Goal: Information Seeking & Learning: Learn about a topic

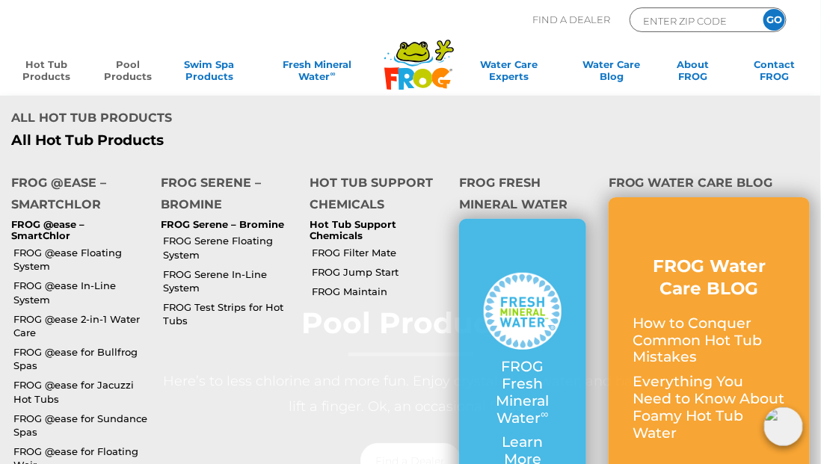
click at [63, 73] on link "Hot Tub Products" at bounding box center [47, 73] width 64 height 30
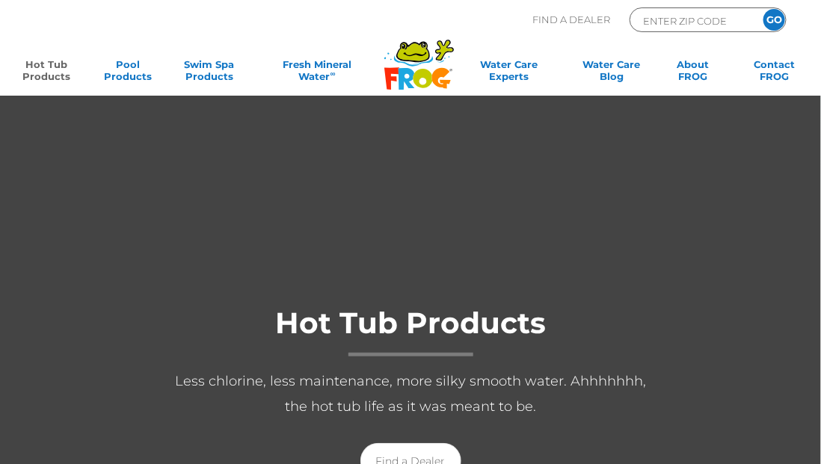
click at [63, 73] on link "Hot Tub Products" at bounding box center [47, 73] width 64 height 30
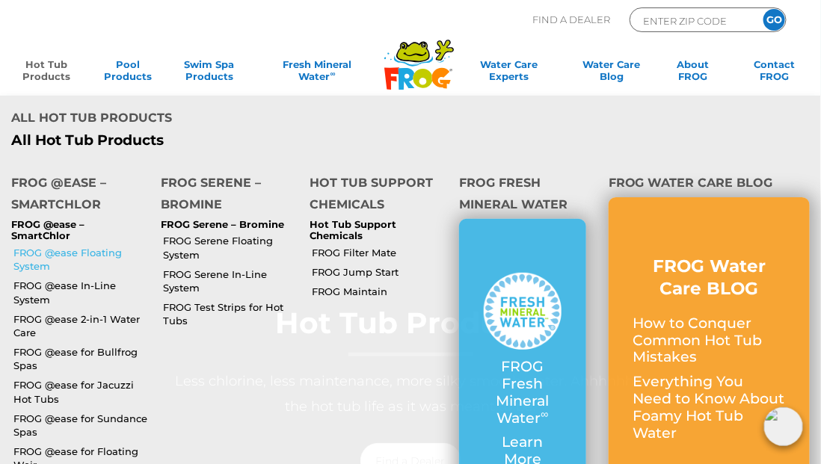
click at [55, 246] on link "FROG @ease Floating System" at bounding box center [81, 259] width 136 height 27
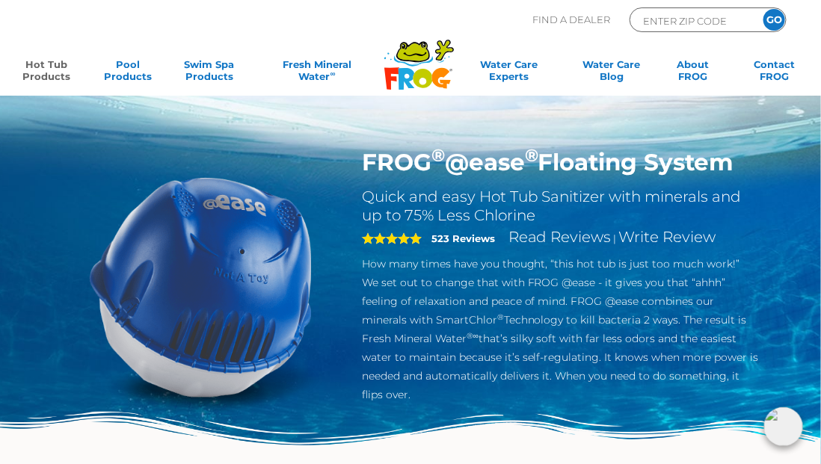
scroll to position [406, 0]
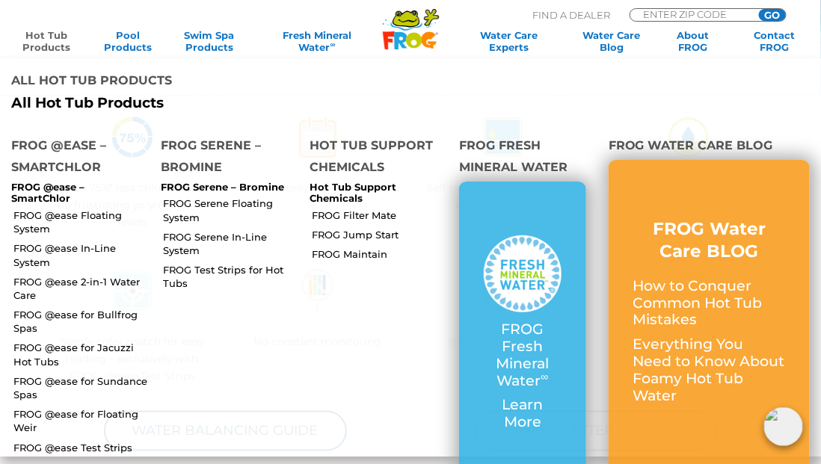
click at [48, 37] on link "Hot Tub Products" at bounding box center [47, 41] width 64 height 24
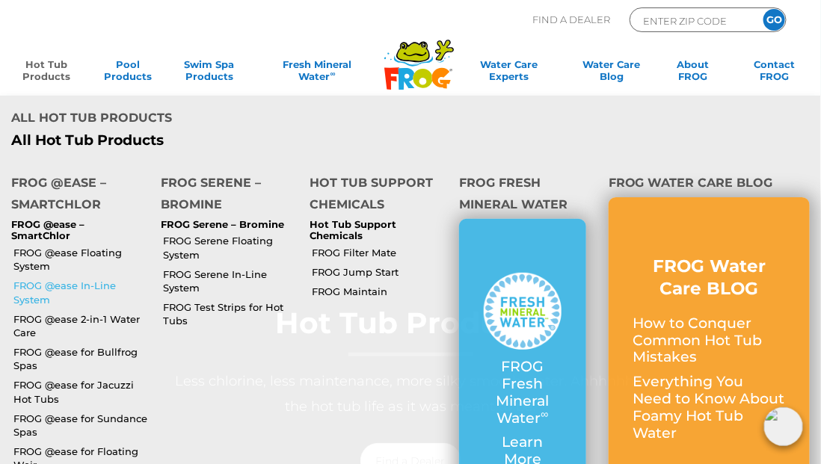
click at [75, 279] on link "FROG @ease In-Line System" at bounding box center [81, 292] width 136 height 27
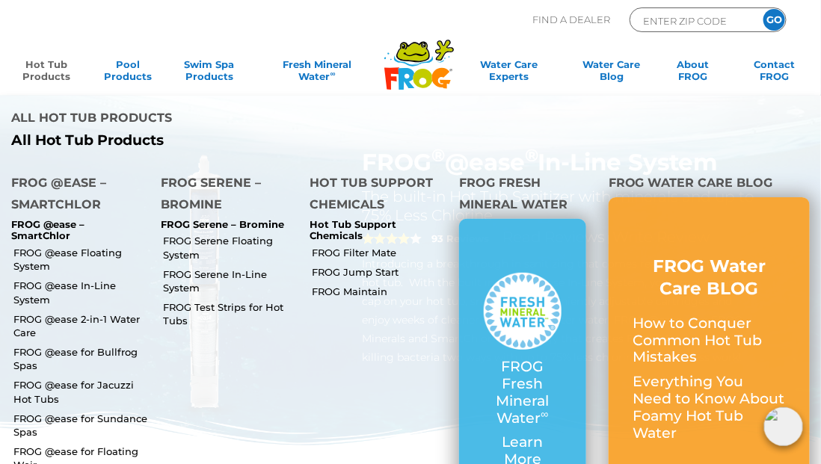
click at [55, 78] on link "Hot Tub Products" at bounding box center [47, 73] width 64 height 30
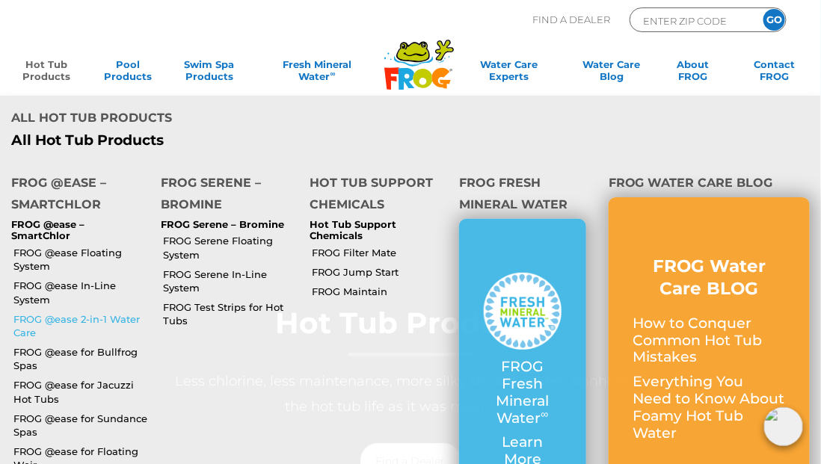
click at [84, 312] on link "FROG @ease 2-in-1 Water Care" at bounding box center [81, 325] width 136 height 27
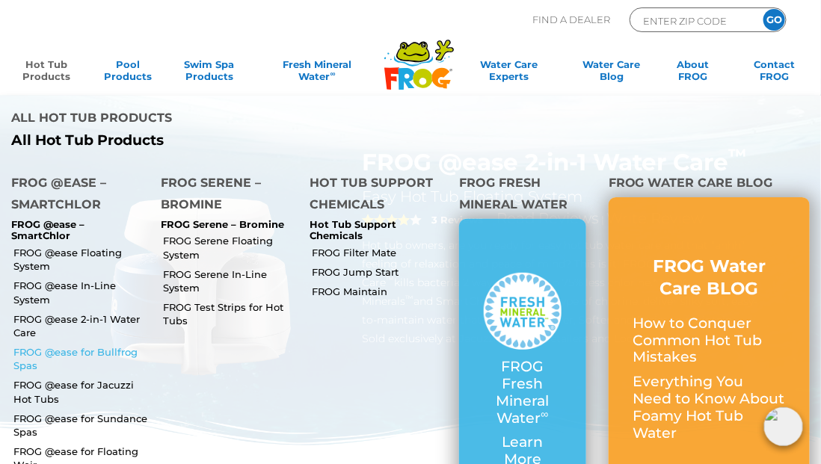
click at [75, 345] on link "FROG @ease for Bullfrog Spas" at bounding box center [81, 358] width 136 height 27
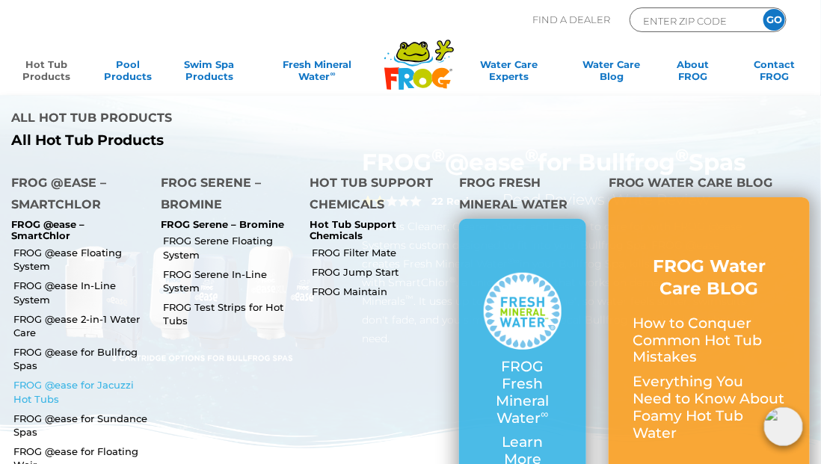
click at [64, 378] on link "FROG @ease for Jacuzzi Hot Tubs" at bounding box center [81, 391] width 136 height 27
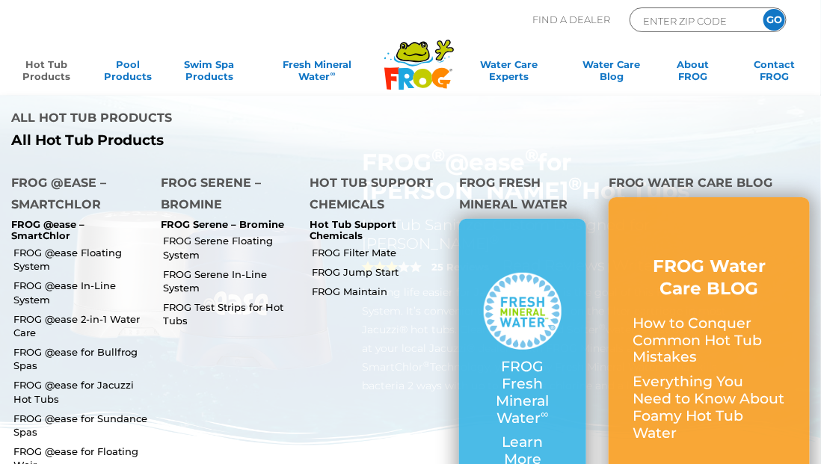
click at [54, 58] on link "Hot Tub Products" at bounding box center [47, 73] width 64 height 30
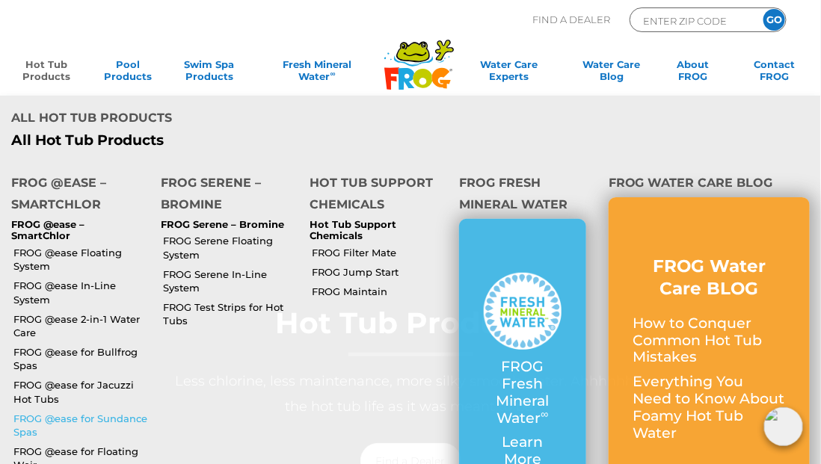
click at [87, 412] on link "FROG @ease for Sundance Spas" at bounding box center [81, 425] width 136 height 27
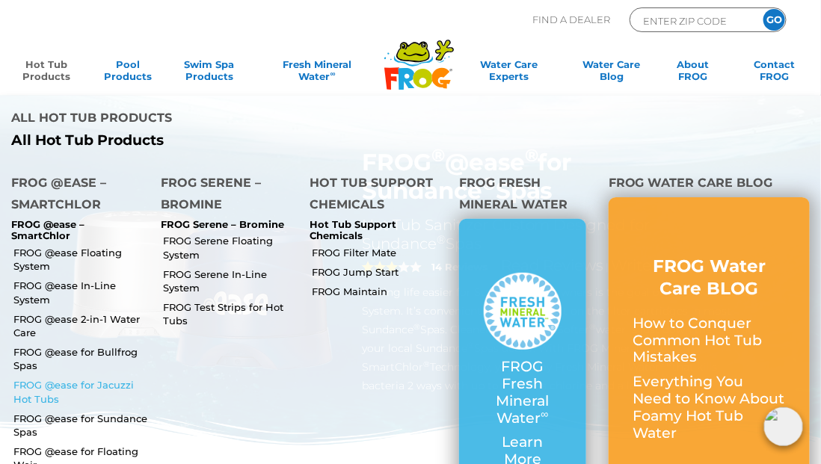
click at [69, 378] on link "FROG @ease for Jacuzzi Hot Tubs" at bounding box center [81, 391] width 136 height 27
click at [52, 72] on link "Hot Tub Products" at bounding box center [47, 73] width 64 height 30
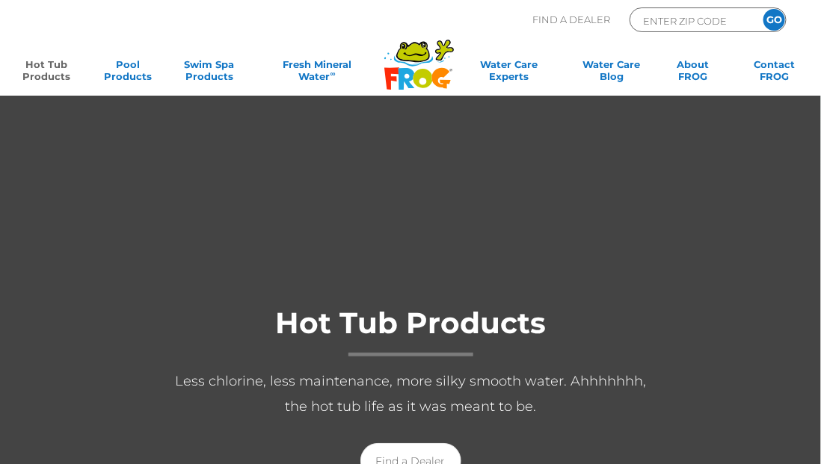
click at [52, 72] on link "Hot Tub Products" at bounding box center [47, 73] width 64 height 30
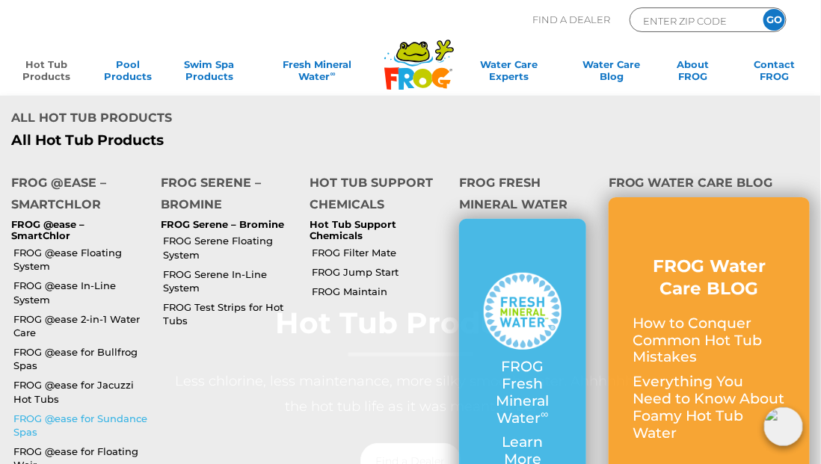
click at [66, 412] on link "FROG @ease for Sundance Spas" at bounding box center [81, 425] width 136 height 27
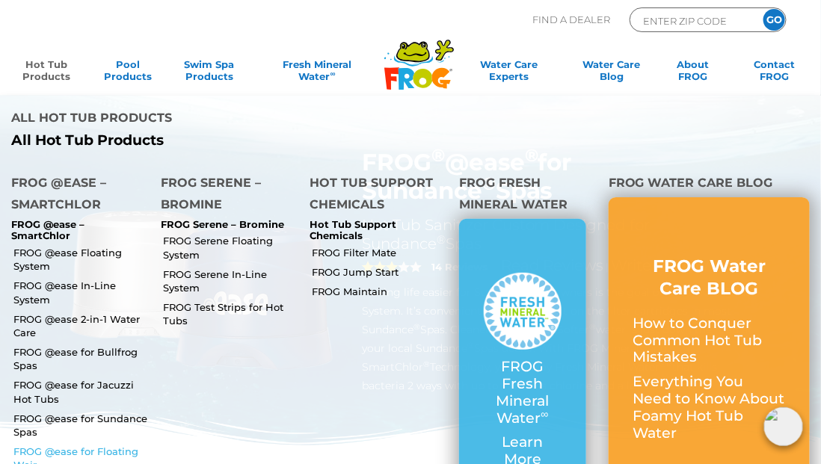
click at [63, 445] on link "FROG @ease for Floating Weir" at bounding box center [81, 458] width 136 height 27
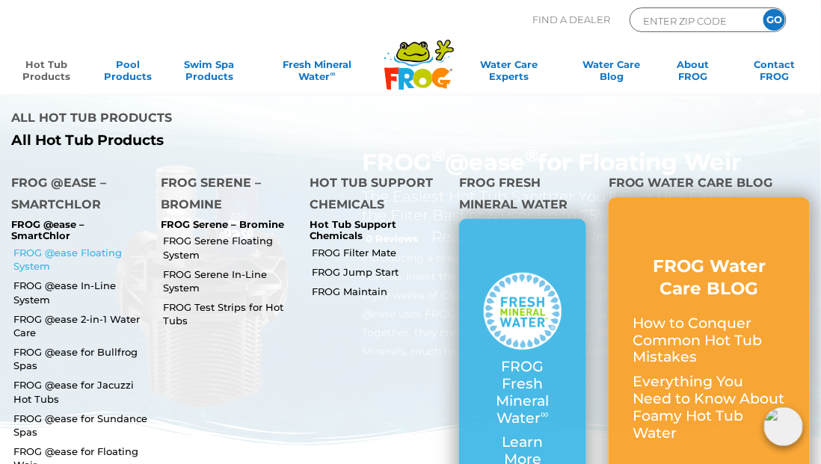
click at [70, 246] on link "FROG @ease Floating System" at bounding box center [81, 259] width 136 height 27
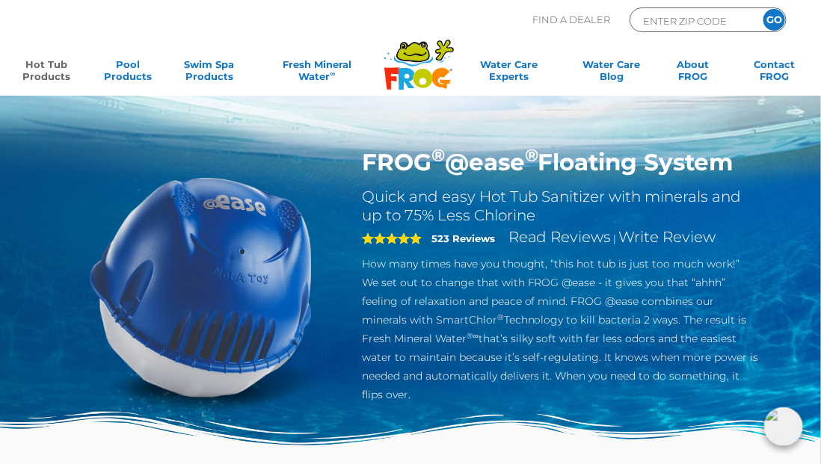
click at [535, 99] on div "FROG ® @ease ® Floating System Quick and easy Hot Tub Sanitizer with minerals a…" at bounding box center [410, 250] width 821 height 501
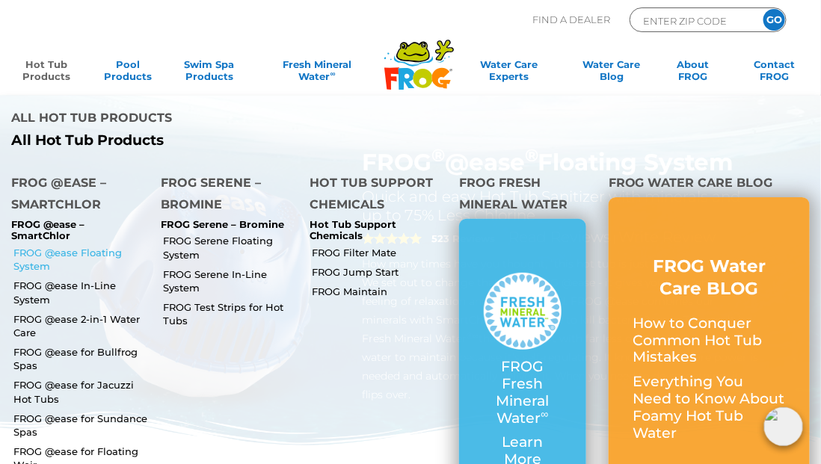
click at [75, 246] on link "FROG @ease Floating System" at bounding box center [81, 259] width 136 height 27
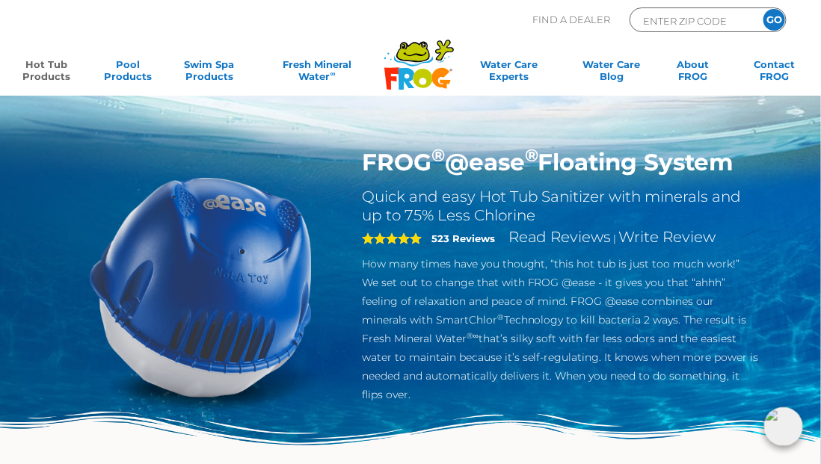
scroll to position [406, 0]
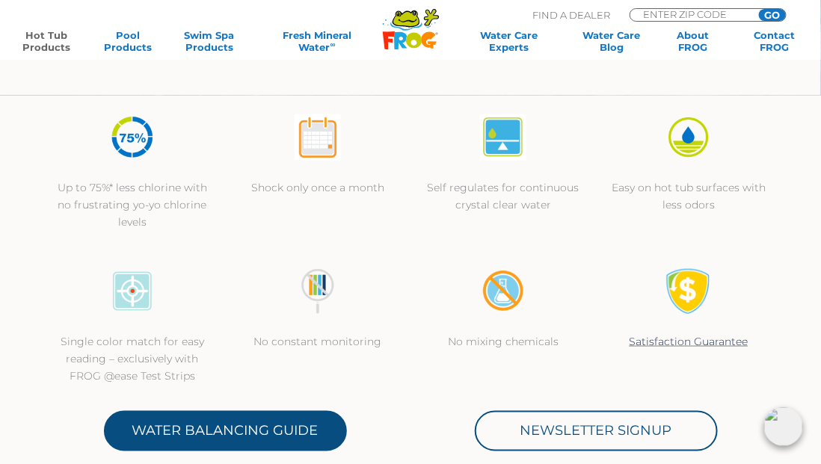
click at [338, 436] on link "Water Balancing Guide" at bounding box center [225, 431] width 243 height 40
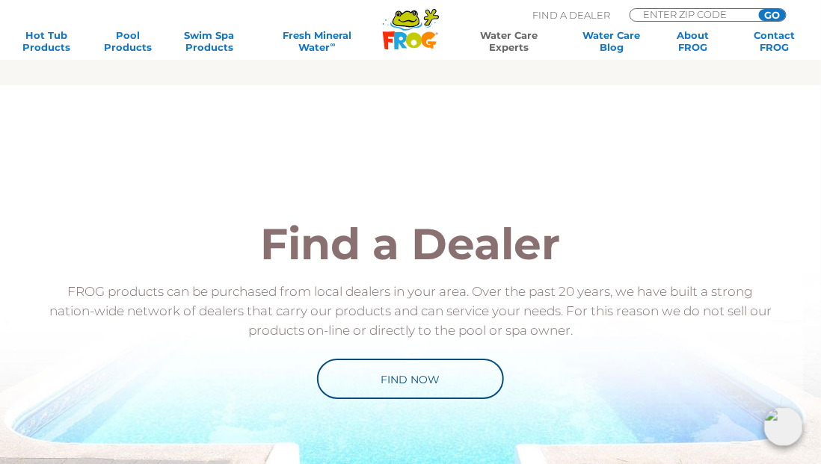
scroll to position [1313, 0]
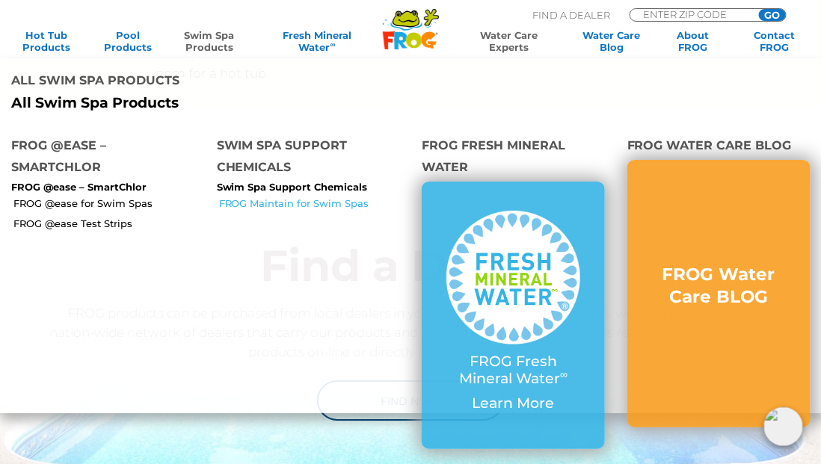
click at [324, 197] on link "FROG Maintain for Swim Spas" at bounding box center [315, 203] width 192 height 13
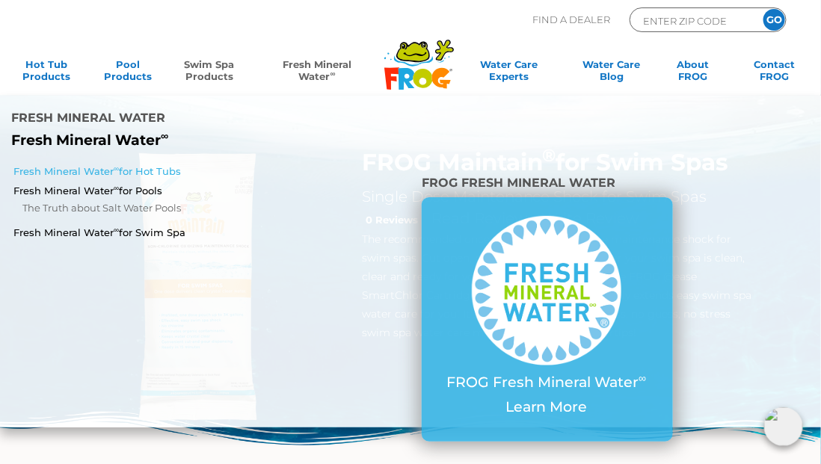
click at [155, 164] on link "Fresh Mineral Water ∞ for Hot Tubs" at bounding box center [143, 170] width 260 height 13
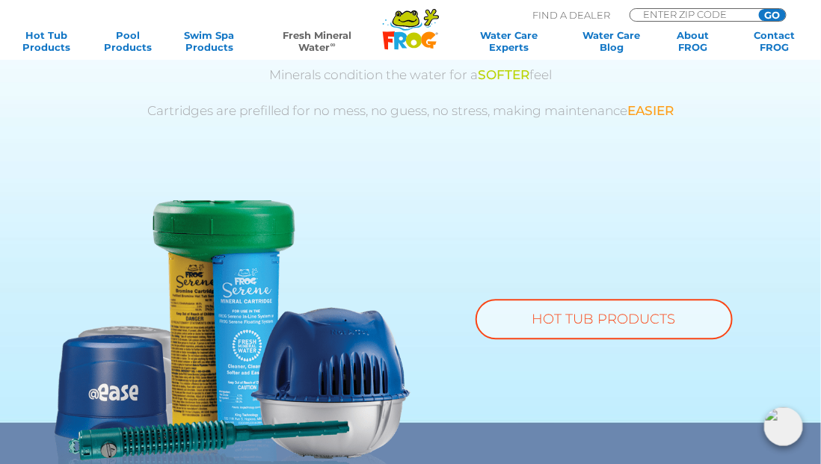
scroll to position [897, 0]
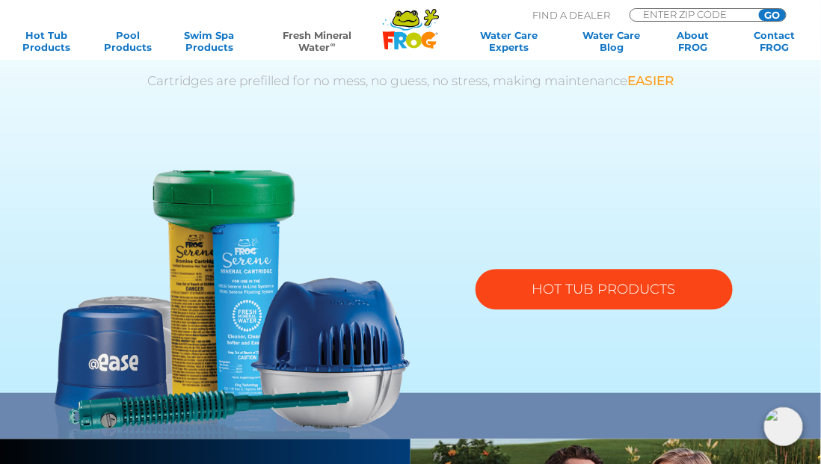
click at [640, 278] on link "HOT TUB PRODUCTS" at bounding box center [603, 289] width 257 height 40
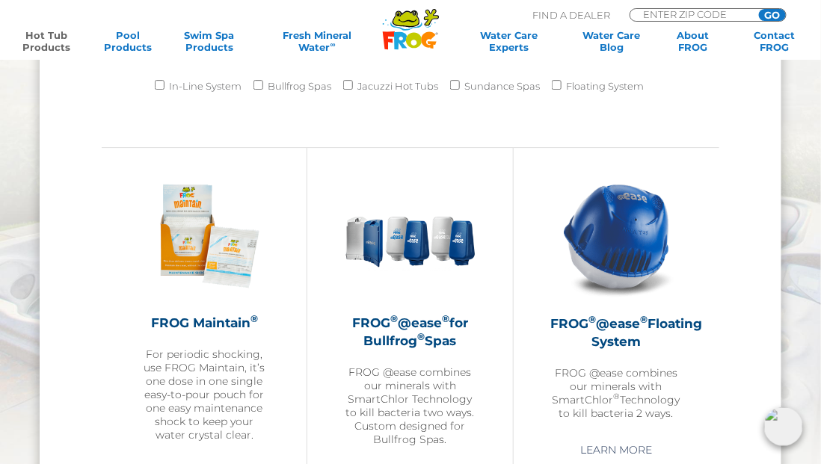
scroll to position [1342, 0]
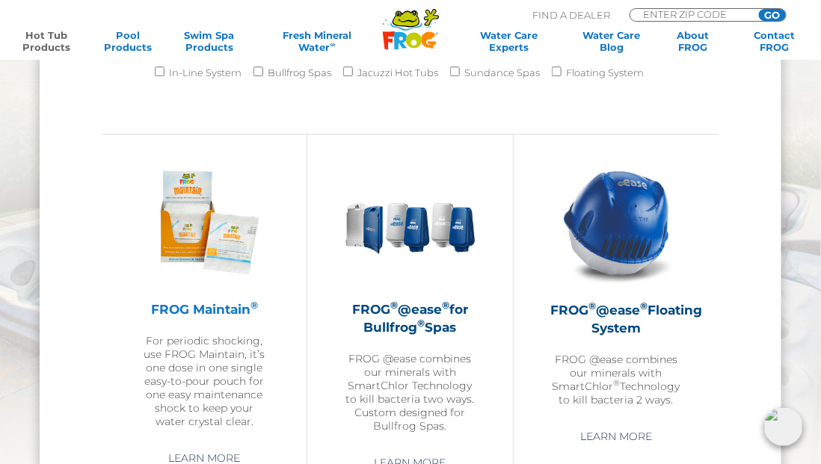
click at [220, 309] on h2 "FROG Maintain ®" at bounding box center [204, 309] width 130 height 18
